Goal: Information Seeking & Learning: Learn about a topic

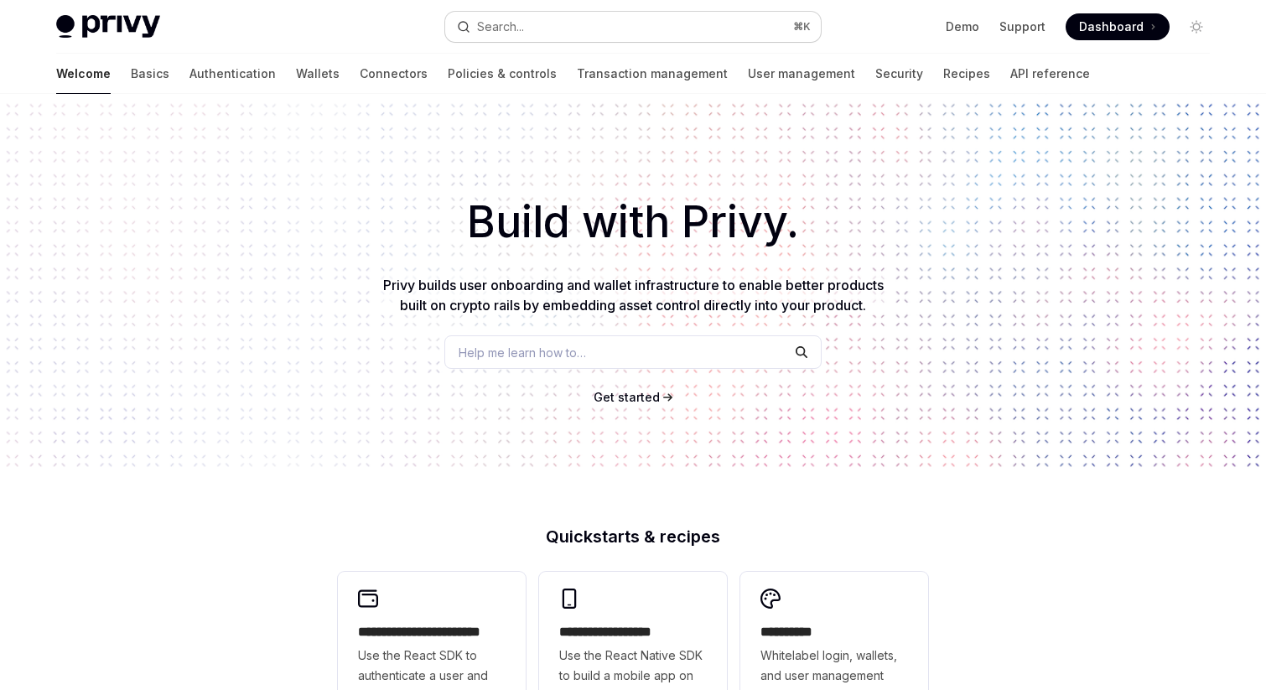
click at [533, 18] on button "Search... ⌘ K" at bounding box center [633, 27] width 376 height 30
type textarea "*"
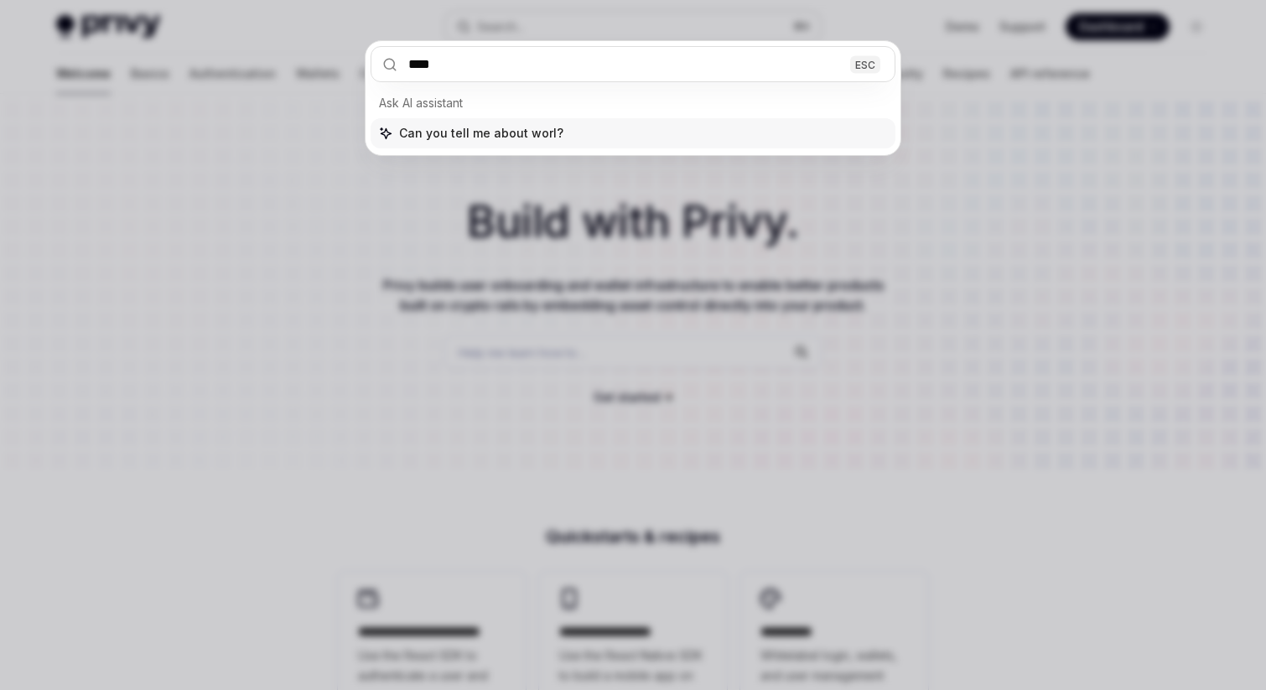
type input "*****"
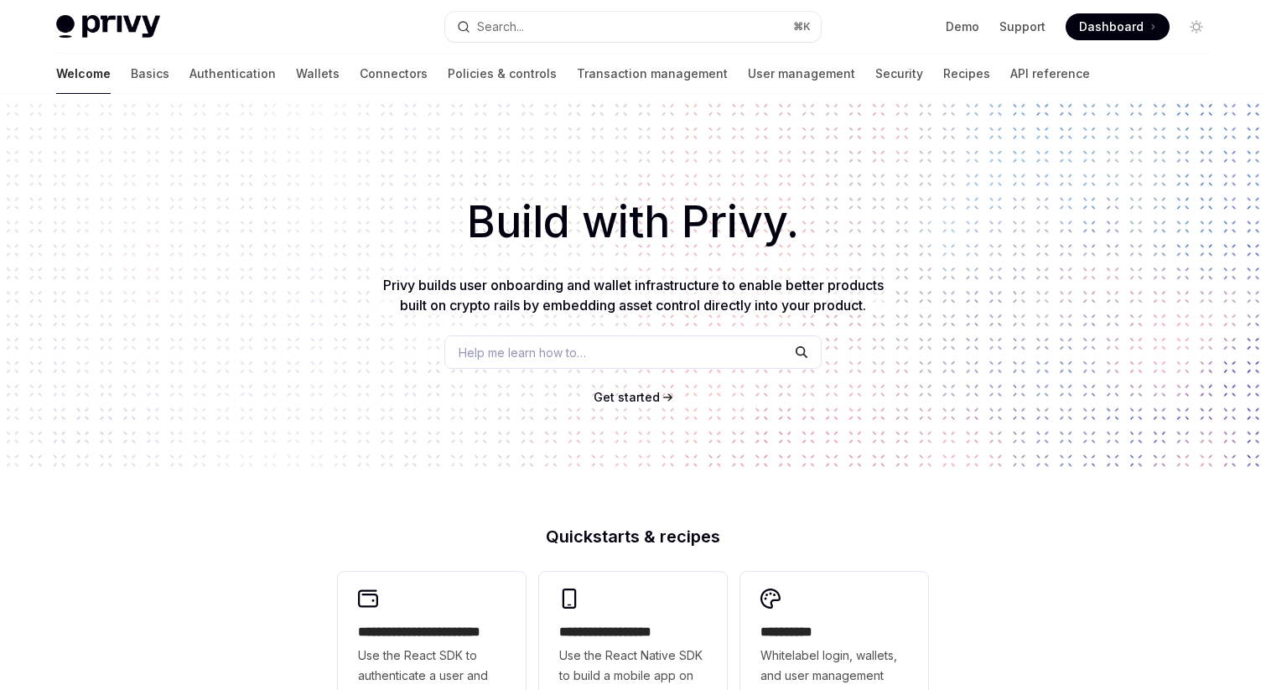
type textarea "*"
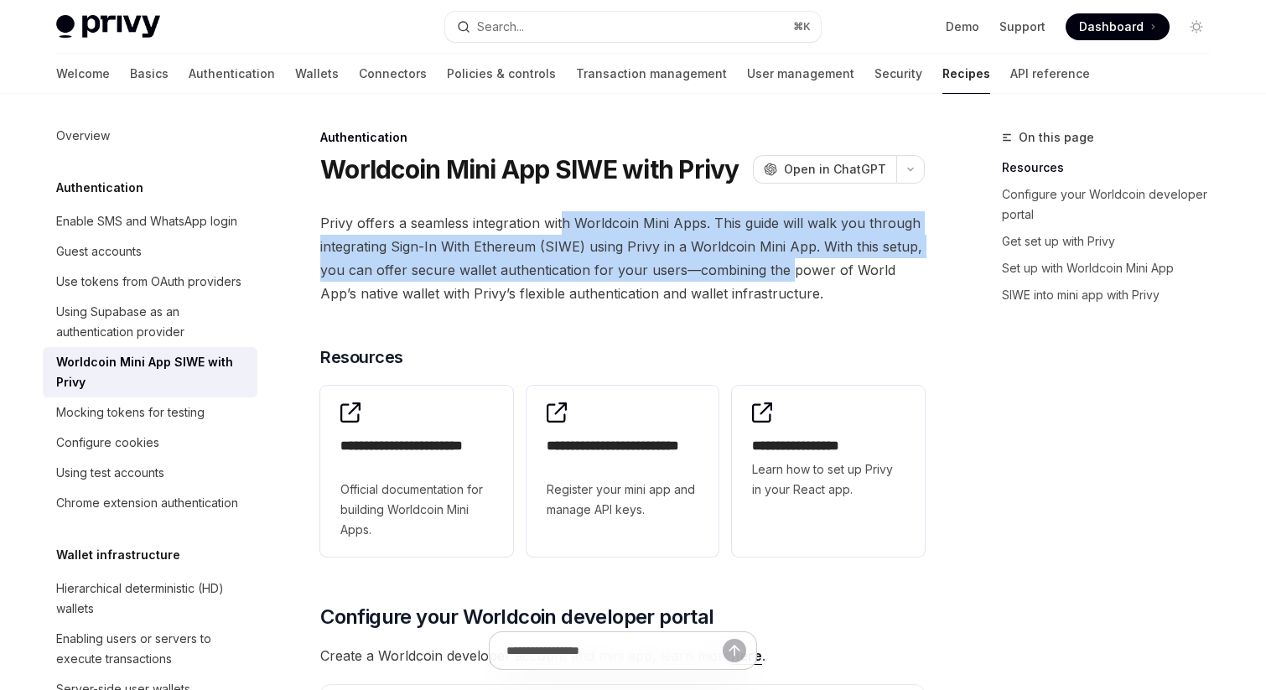
drag, startPoint x: 559, startPoint y: 231, endPoint x: 786, endPoint y: 278, distance: 231.4
click at [786, 278] on span "Privy offers a seamless integration with Worldcoin Mini Apps. This guide will w…" at bounding box center [622, 258] width 605 height 94
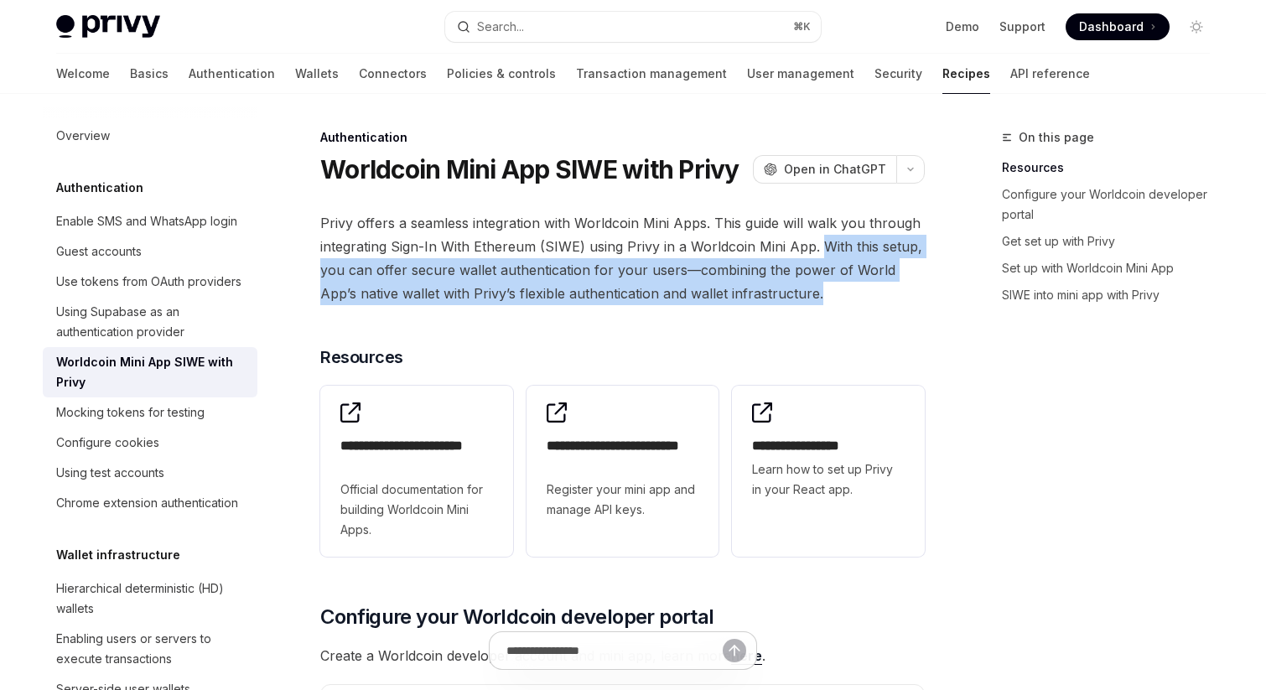
drag, startPoint x: 792, startPoint y: 294, endPoint x: 819, endPoint y: 250, distance: 51.2
click at [819, 250] on span "Privy offers a seamless integration with Worldcoin Mini Apps. This guide will w…" at bounding box center [622, 258] width 605 height 94
drag, startPoint x: 819, startPoint y: 250, endPoint x: 819, endPoint y: 302, distance: 52.0
click at [819, 303] on span "Privy offers a seamless integration with Worldcoin Mini Apps. This guide will w…" at bounding box center [622, 258] width 605 height 94
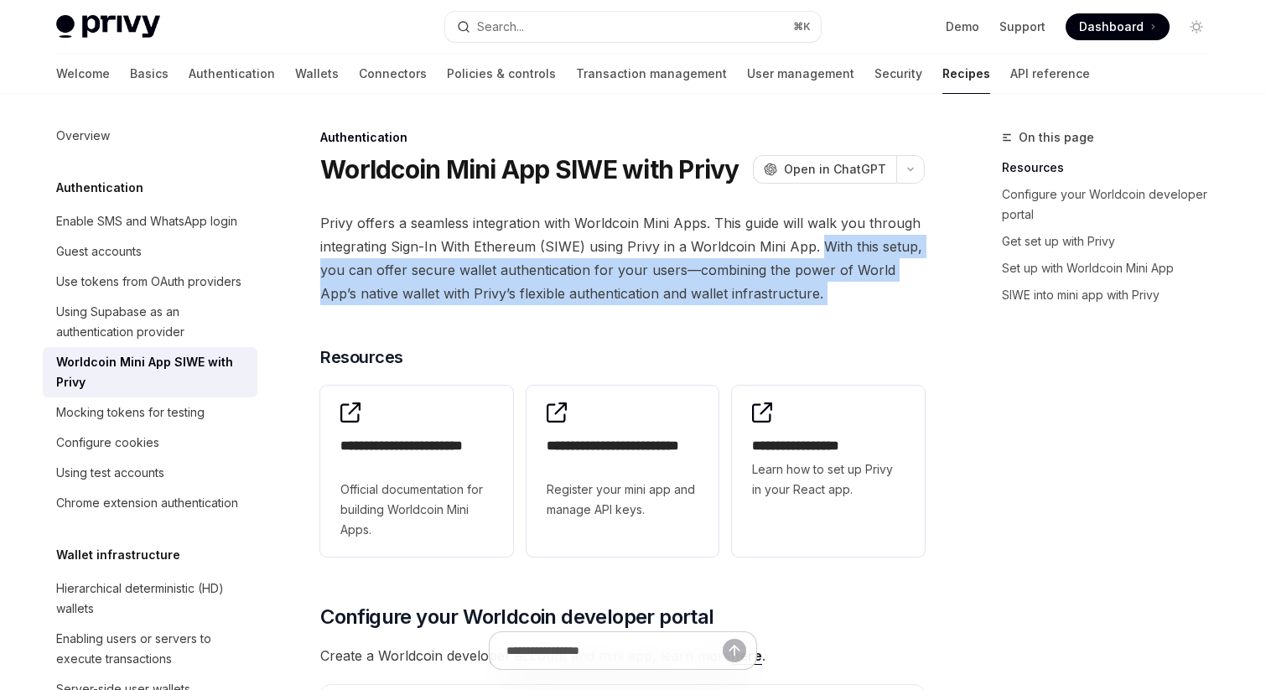
click at [819, 301] on span "Privy offers a seamless integration with Worldcoin Mini Apps. This guide will w…" at bounding box center [622, 258] width 605 height 94
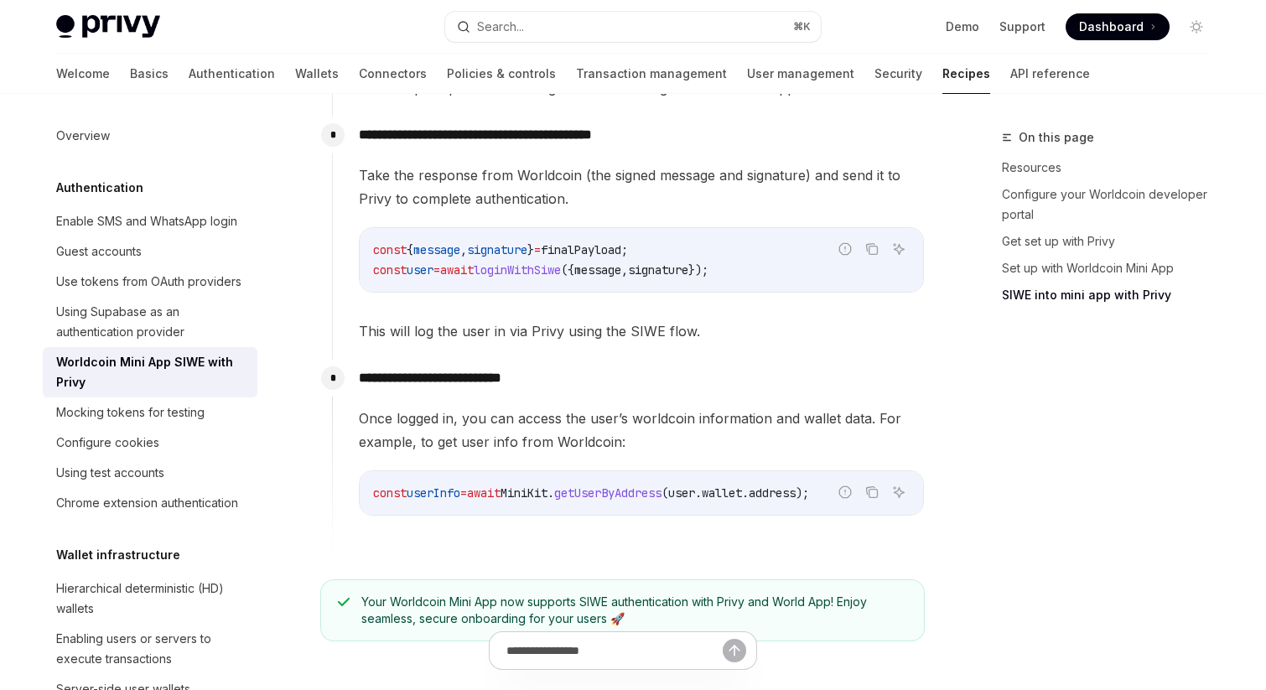
scroll to position [2165, 0]
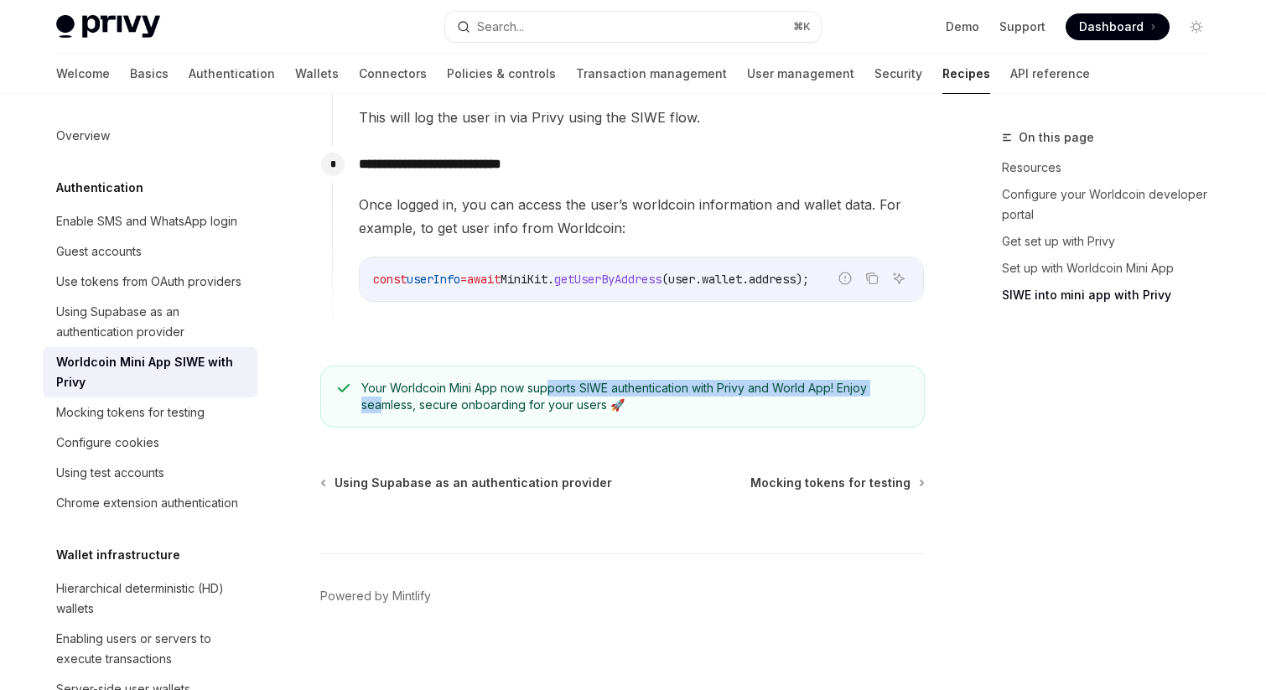
drag, startPoint x: 380, startPoint y: 392, endPoint x: 548, endPoint y: 377, distance: 168.4
click at [548, 380] on span "Your Worldcoin Mini App now supports SIWE authentication with Privy and World A…" at bounding box center [634, 397] width 546 height 34
drag, startPoint x: 482, startPoint y: 370, endPoint x: 574, endPoint y: 394, distance: 94.6
click at [575, 396] on div "Your Worldcoin Mini App now supports SIWE authentication with Privy and World A…" at bounding box center [622, 397] width 605 height 62
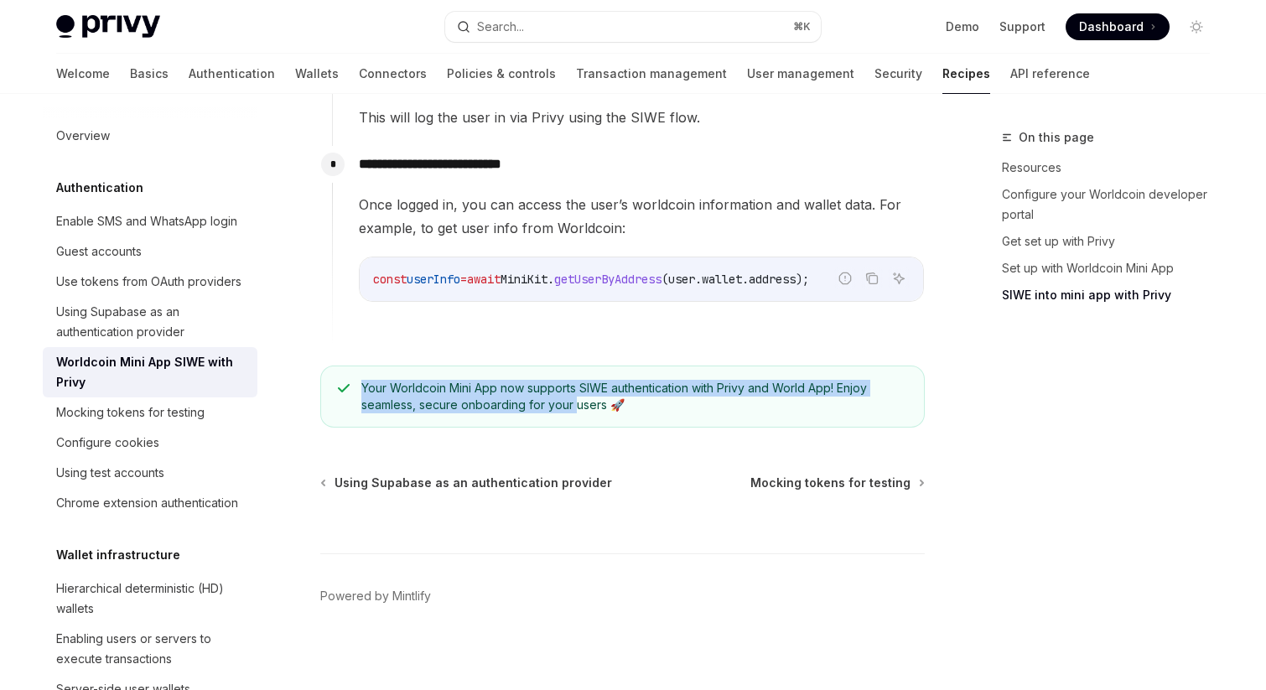
click at [574, 394] on span "Your Worldcoin Mini App now supports SIWE authentication with Privy and World A…" at bounding box center [634, 397] width 546 height 34
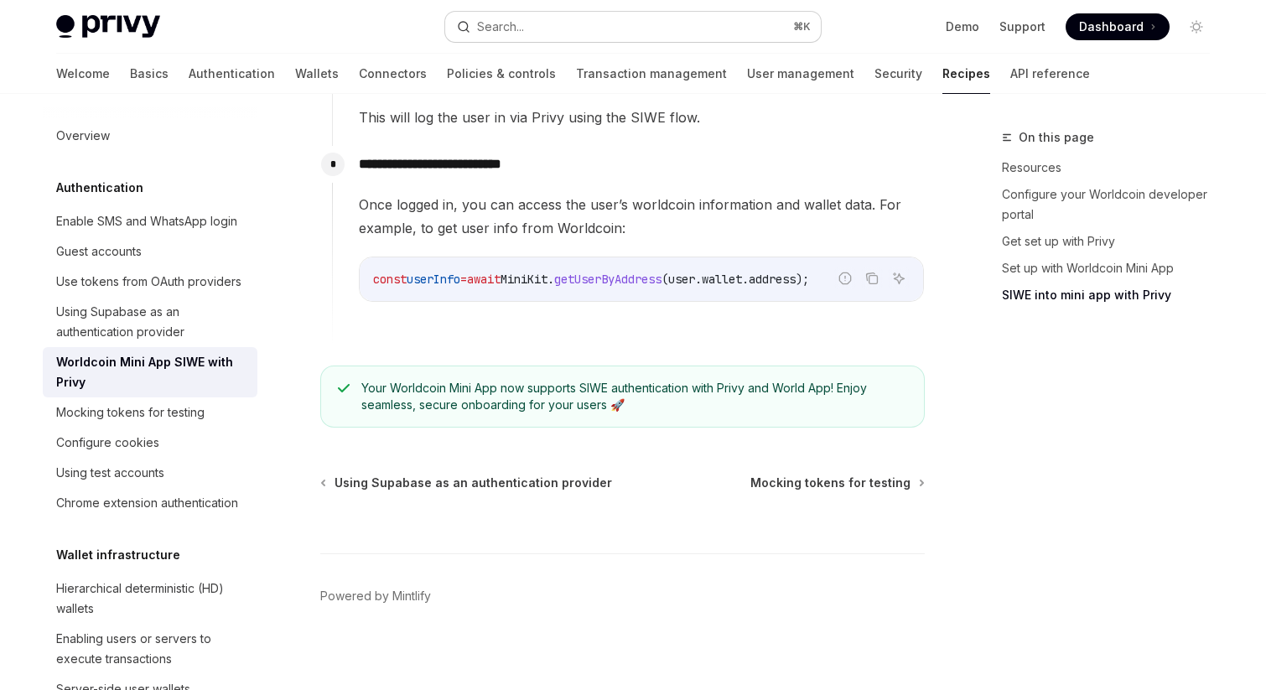
click at [527, 14] on button "Search... ⌘ K" at bounding box center [633, 27] width 376 height 30
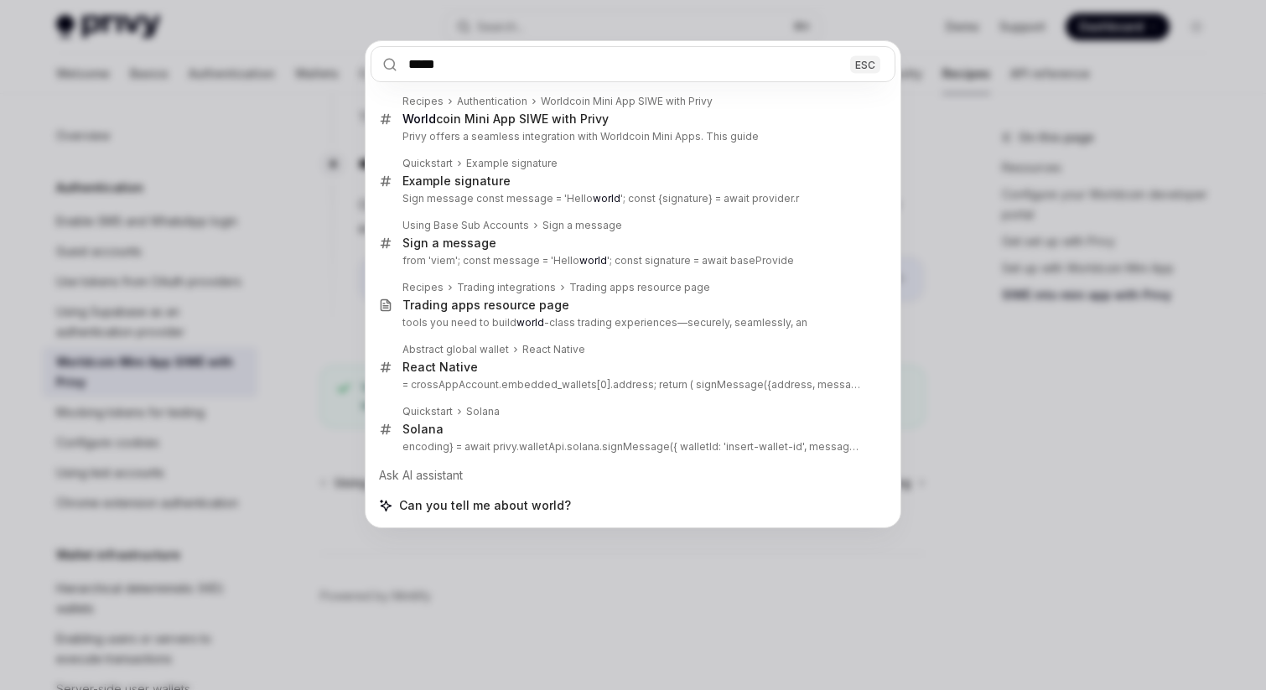
type input "*****"
click at [943, 234] on div "***** ESC Recipes Authentication Worldcoin Mini App SIWE with Privy World coin …" at bounding box center [633, 345] width 1266 height 690
